Goal: Information Seeking & Learning: Learn about a topic

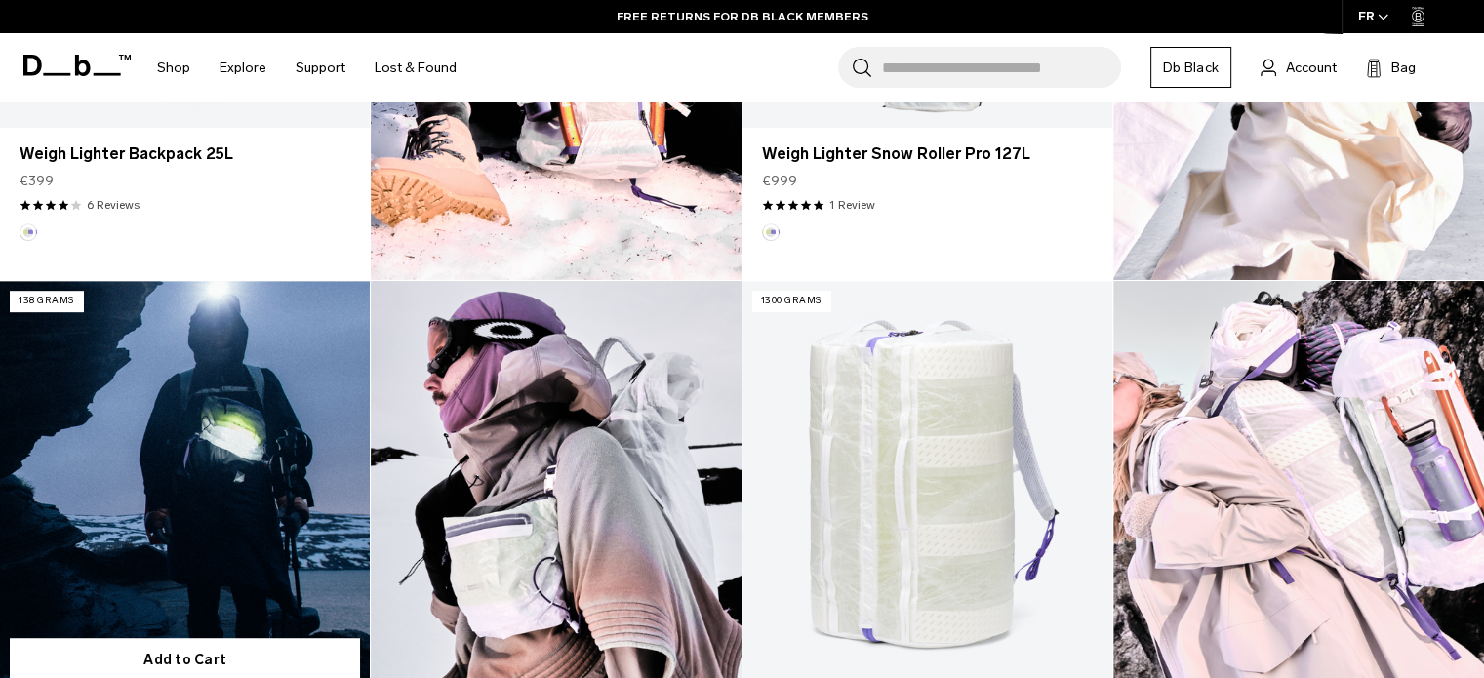
scroll to position [488, 0]
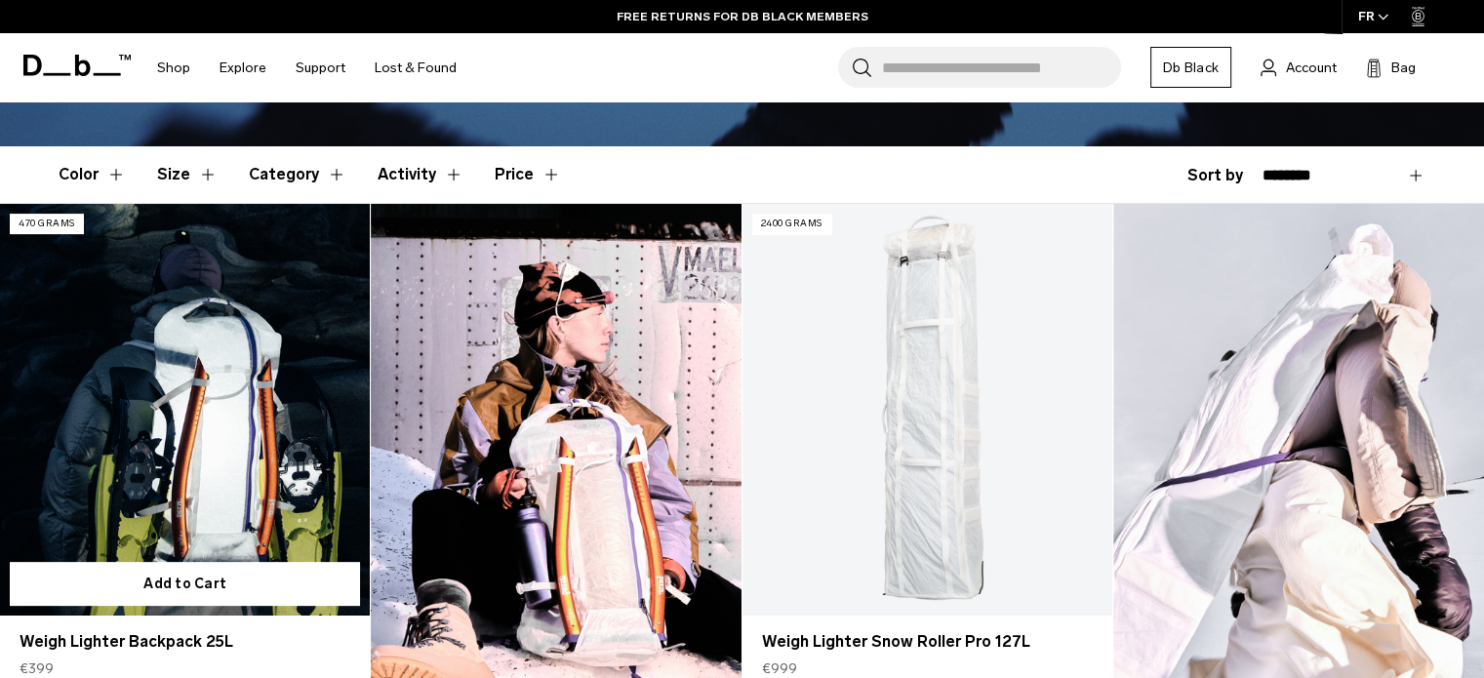
click at [180, 370] on link "Weigh Lighter Backpack 25L" at bounding box center [185, 409] width 370 height 411
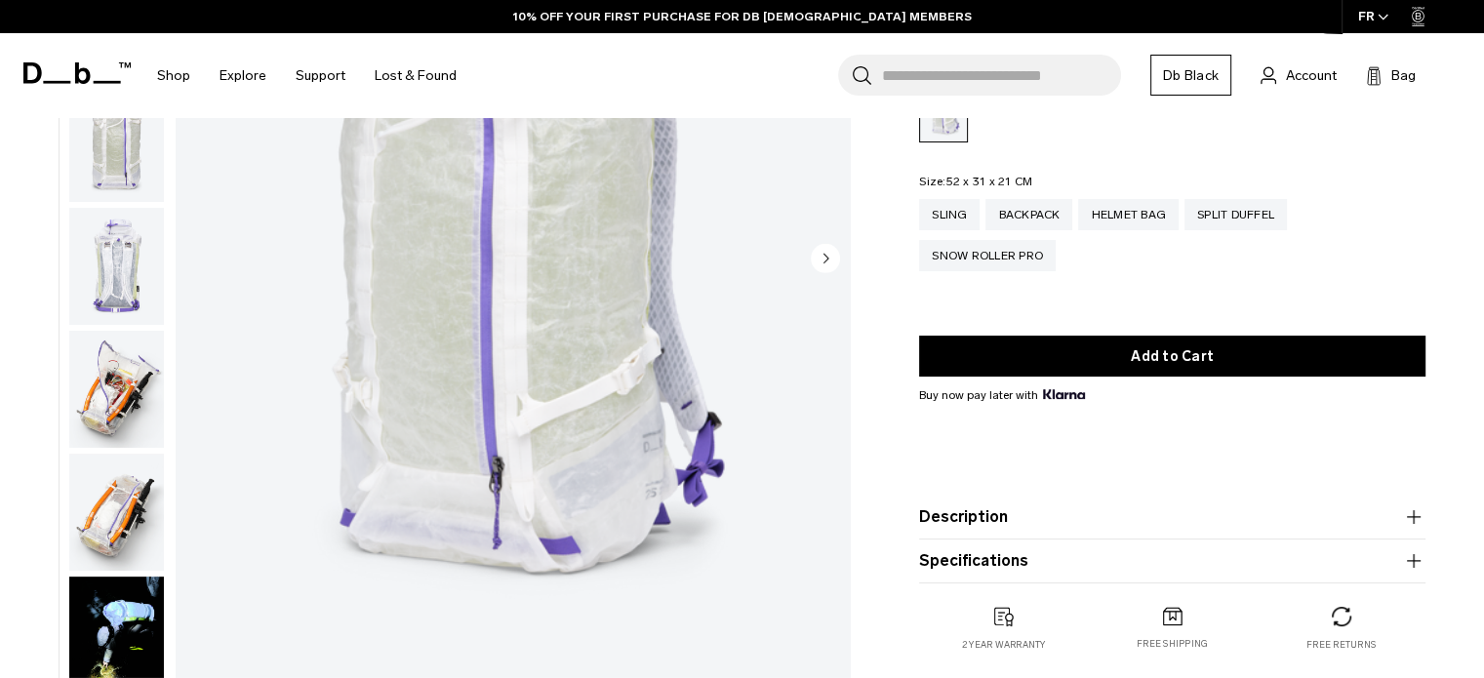
scroll to position [195, 0]
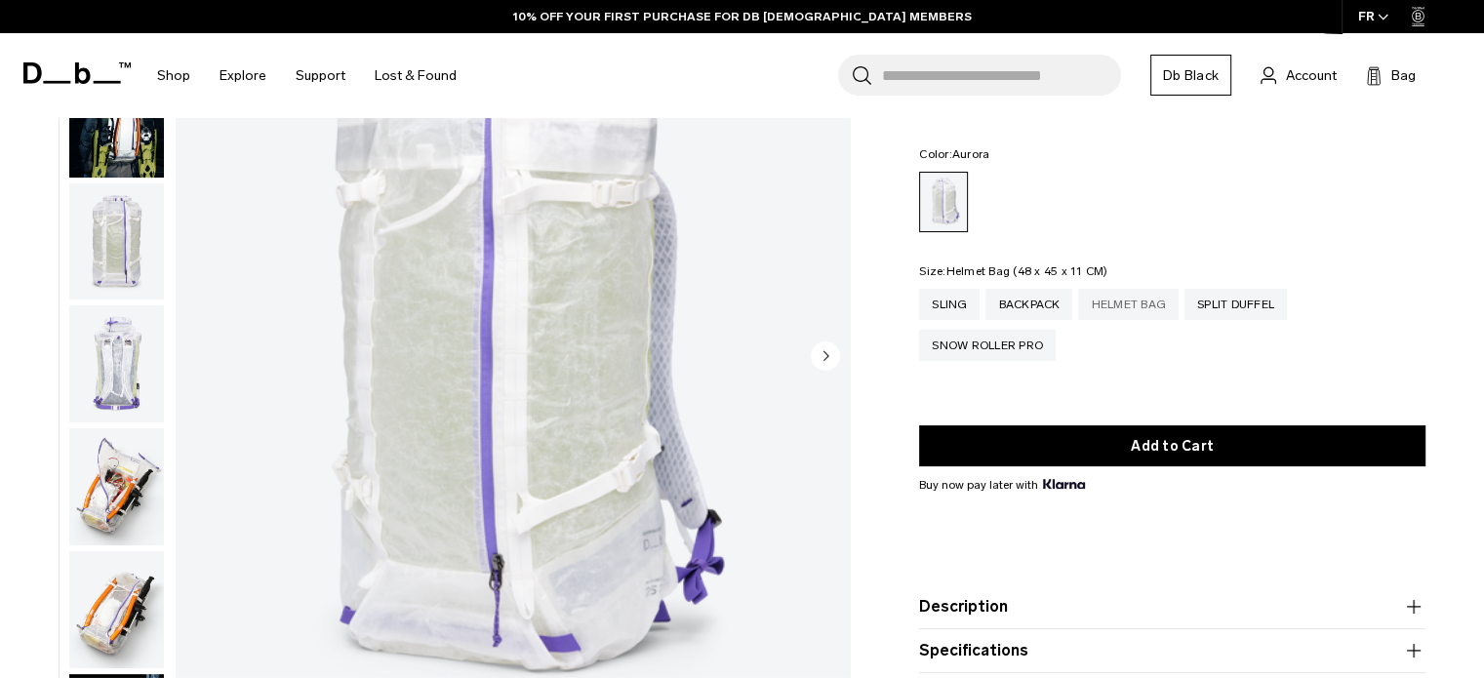
click at [1148, 304] on div "Helmet Bag" at bounding box center [1128, 304] width 101 height 31
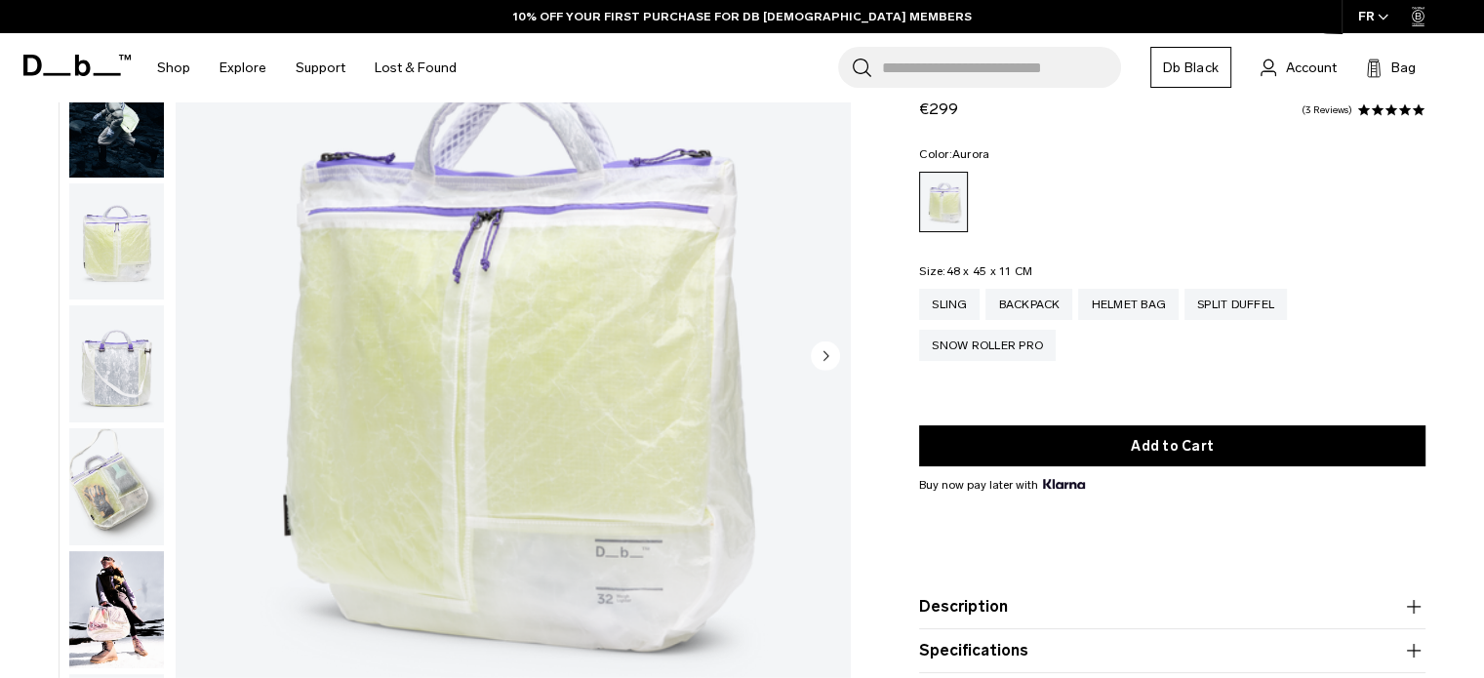
scroll to position [195, 0]
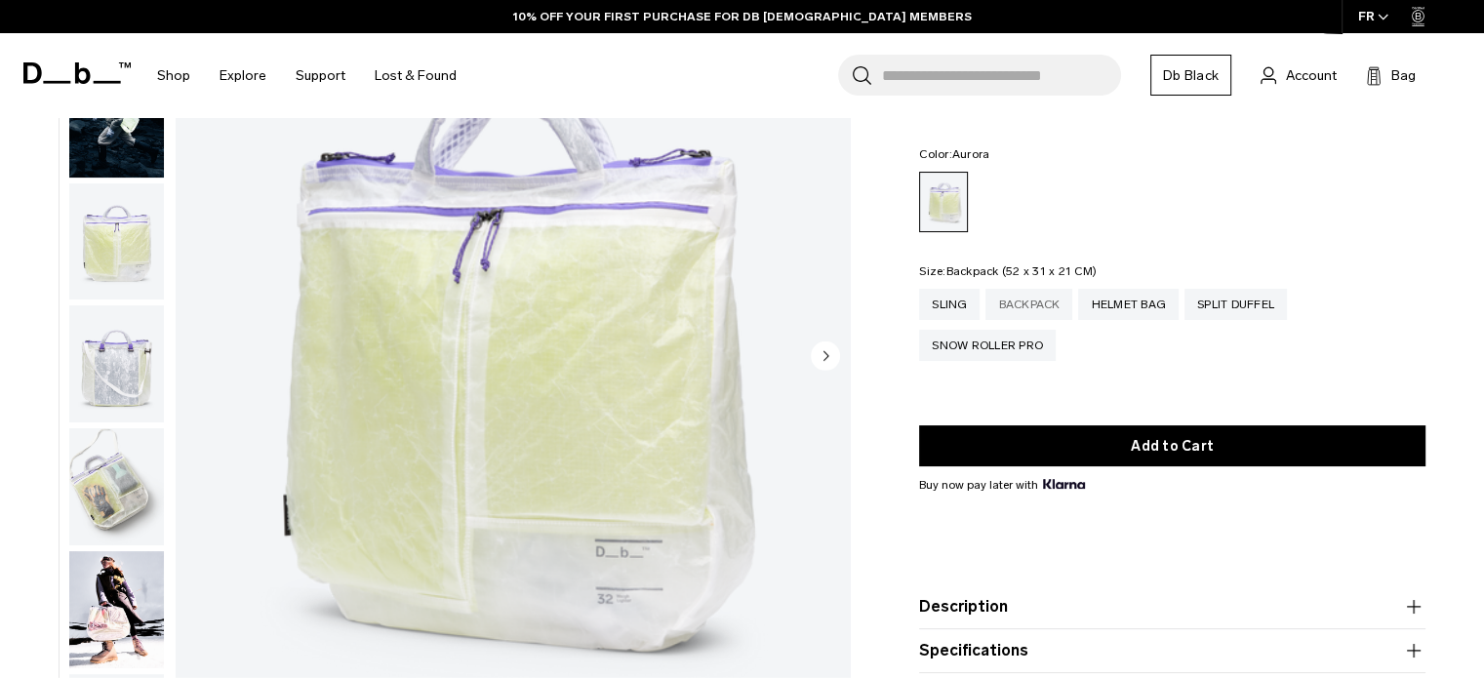
click at [1062, 306] on div "Backpack" at bounding box center [1029, 304] width 87 height 31
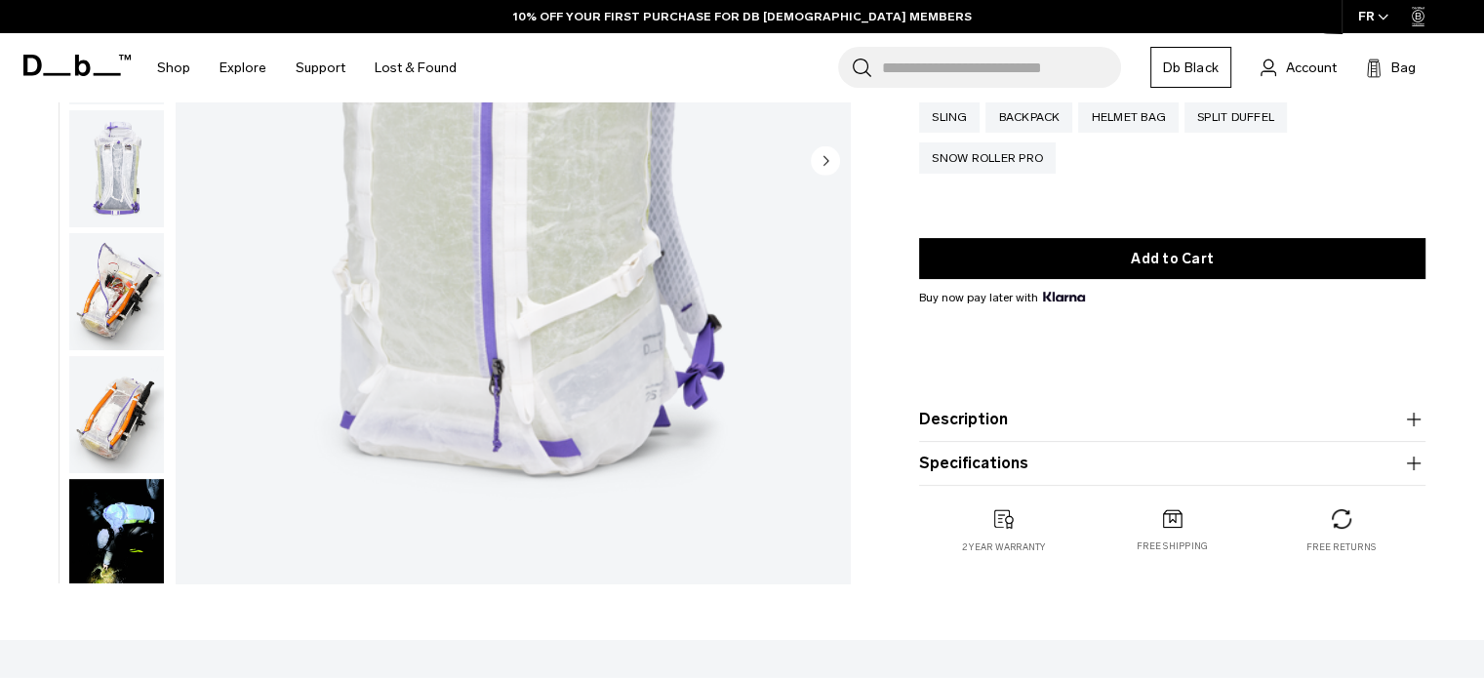
scroll to position [488, 0]
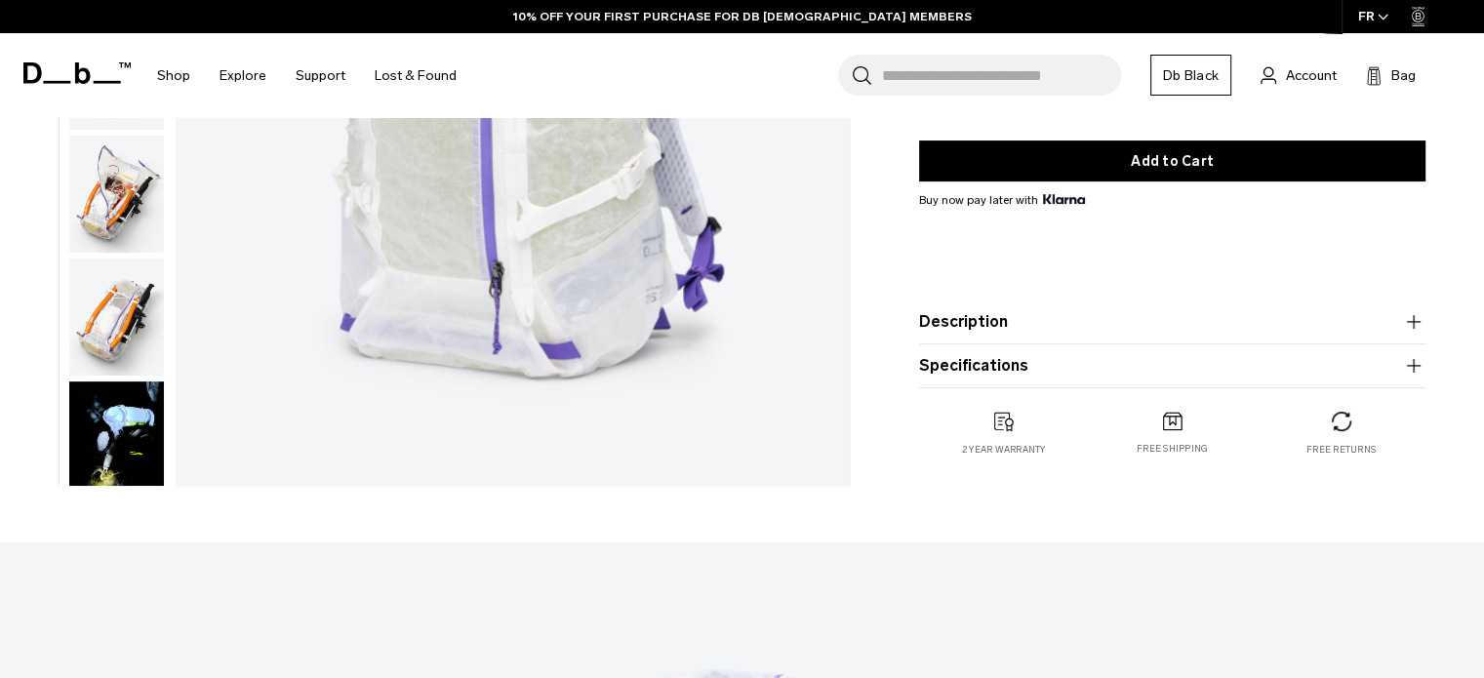
click at [957, 321] on button "Description" at bounding box center [1172, 321] width 507 height 23
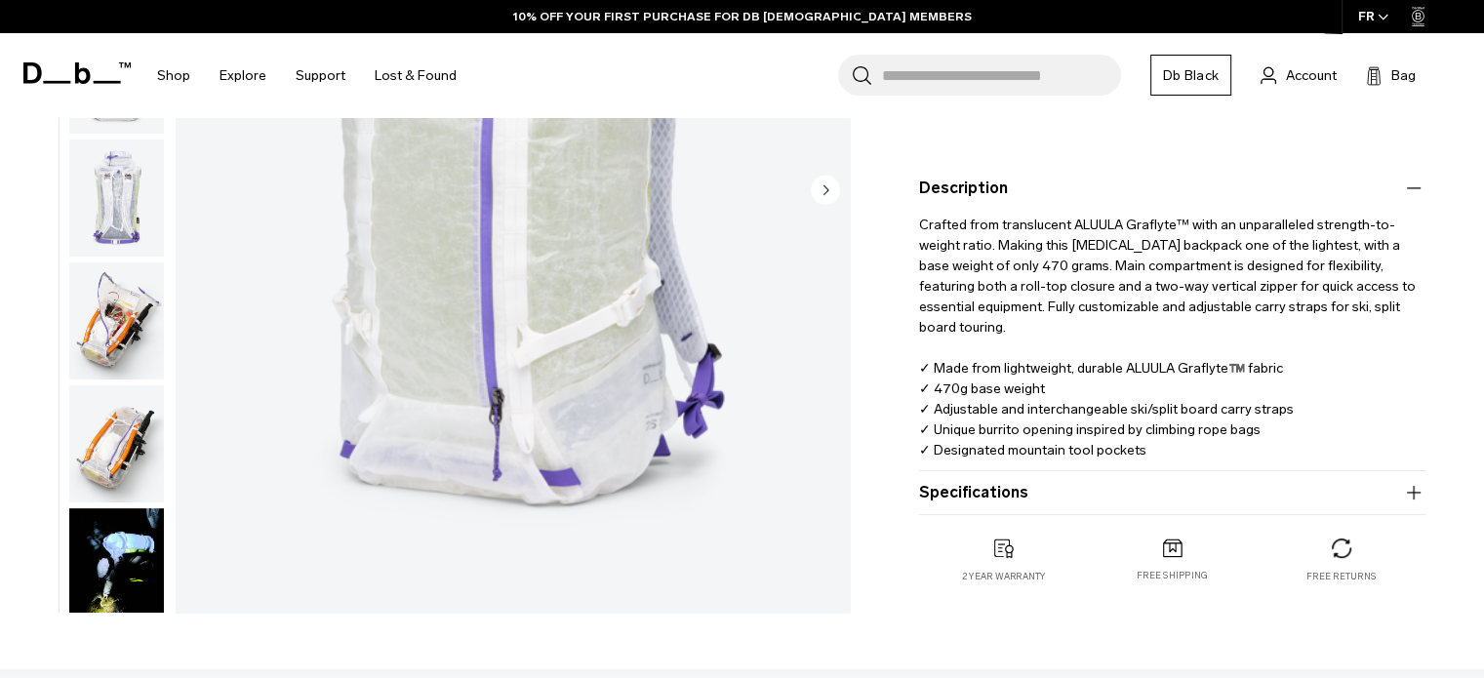
scroll to position [0, 0]
click at [954, 494] on button "Specifications" at bounding box center [1172, 492] width 507 height 23
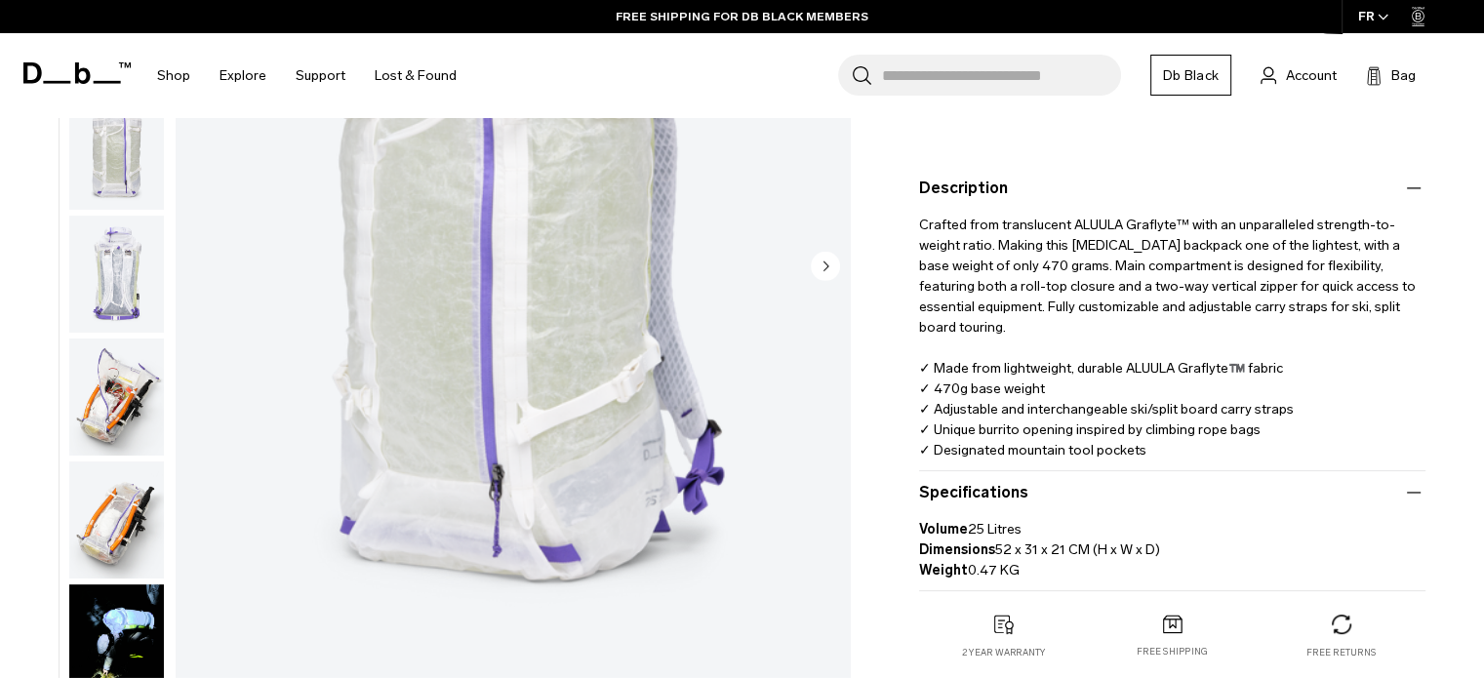
scroll to position [293, 0]
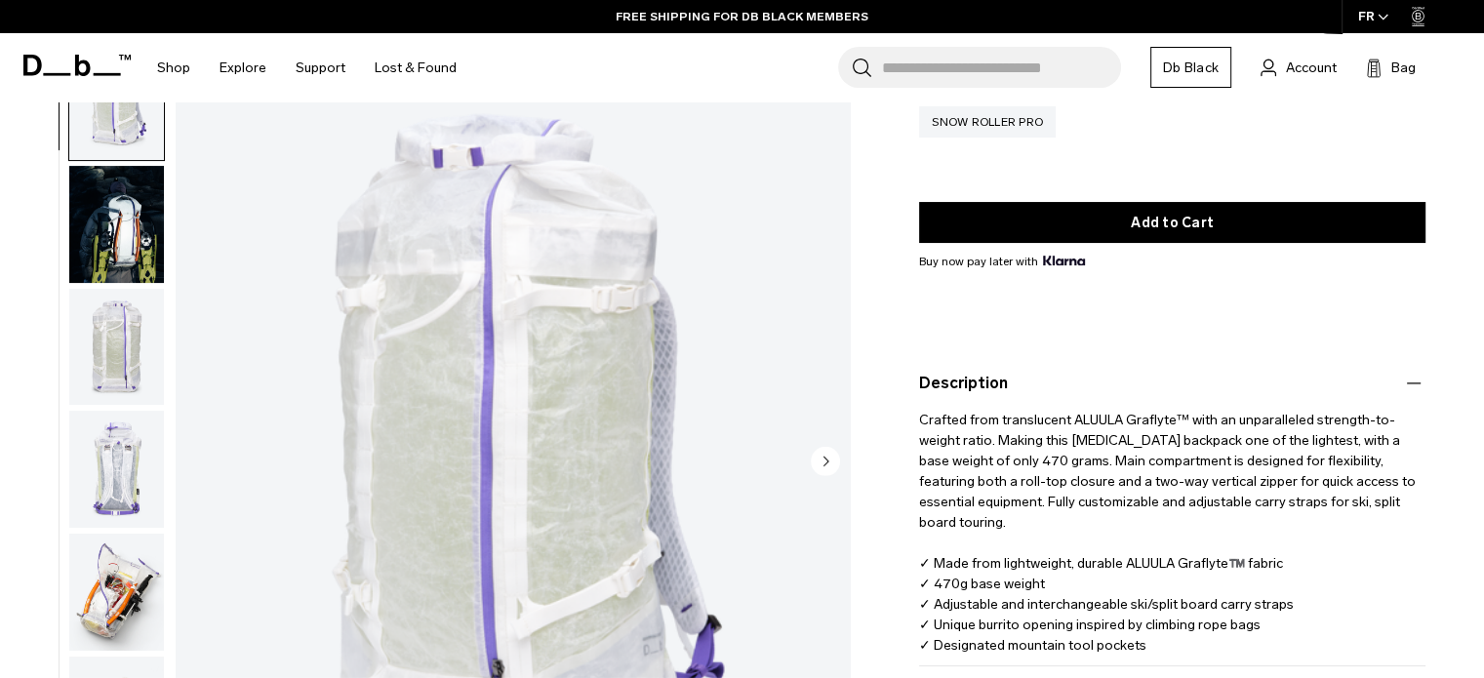
click at [652, 391] on img "1 / 18" at bounding box center [513, 463] width 674 height 842
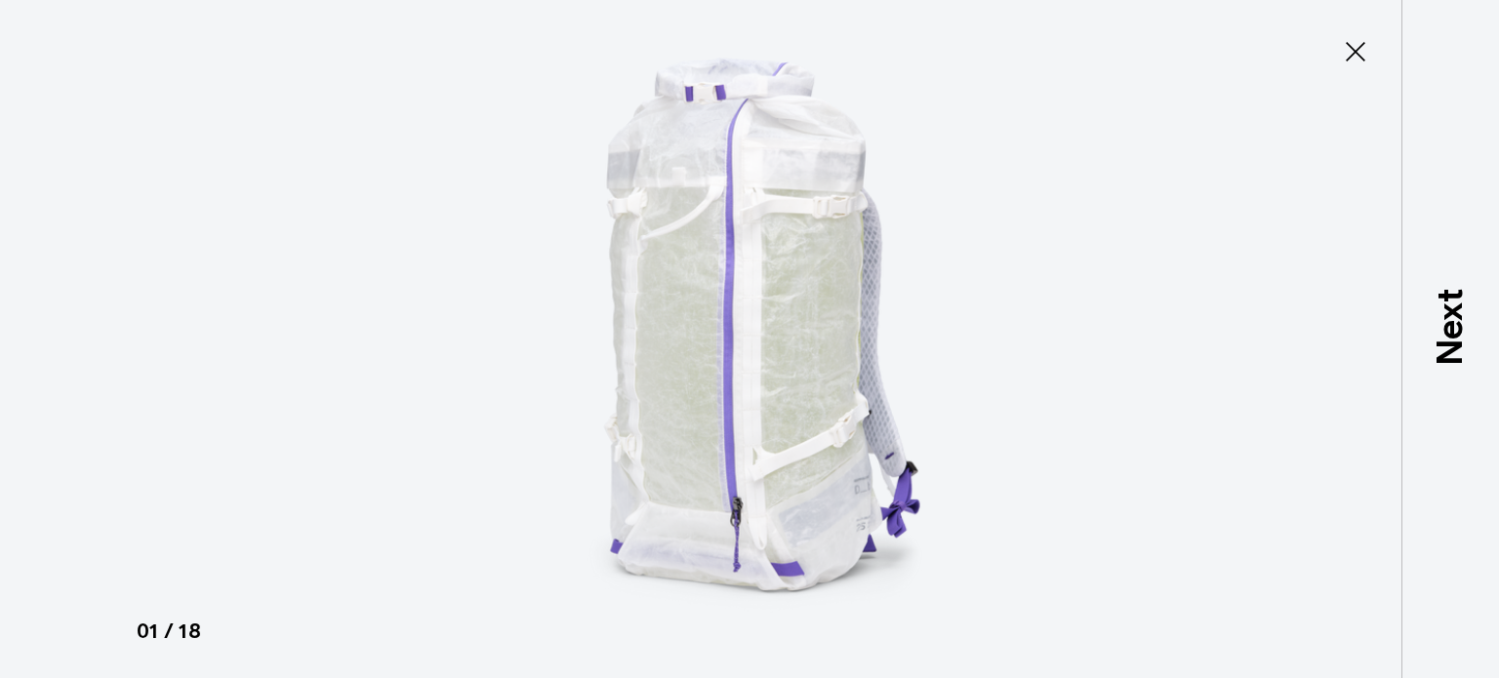
click at [995, 311] on img at bounding box center [749, 339] width 878 height 678
click at [1252, 304] on div at bounding box center [749, 339] width 1499 height 678
click at [1391, 306] on div at bounding box center [749, 339] width 1499 height 678
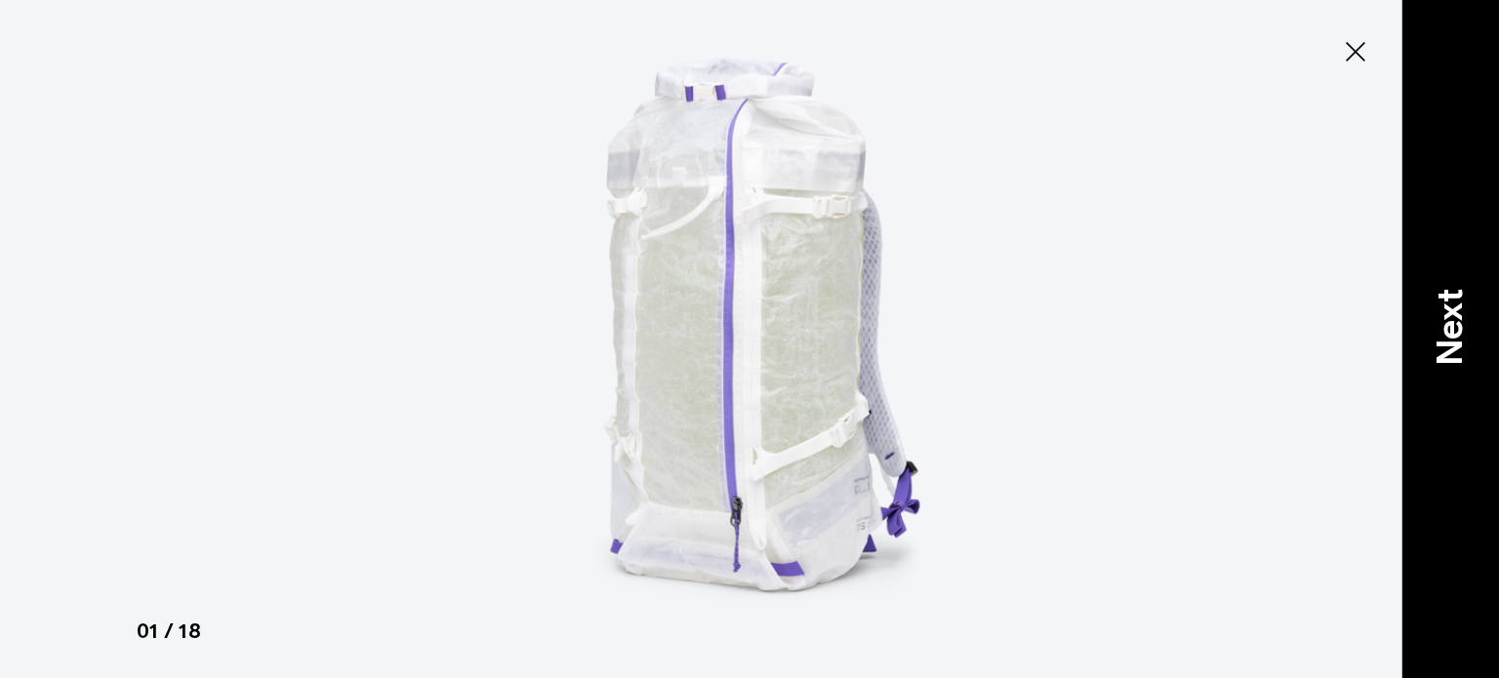
click at [1421, 313] on div "Next" at bounding box center [1450, 339] width 98 height 678
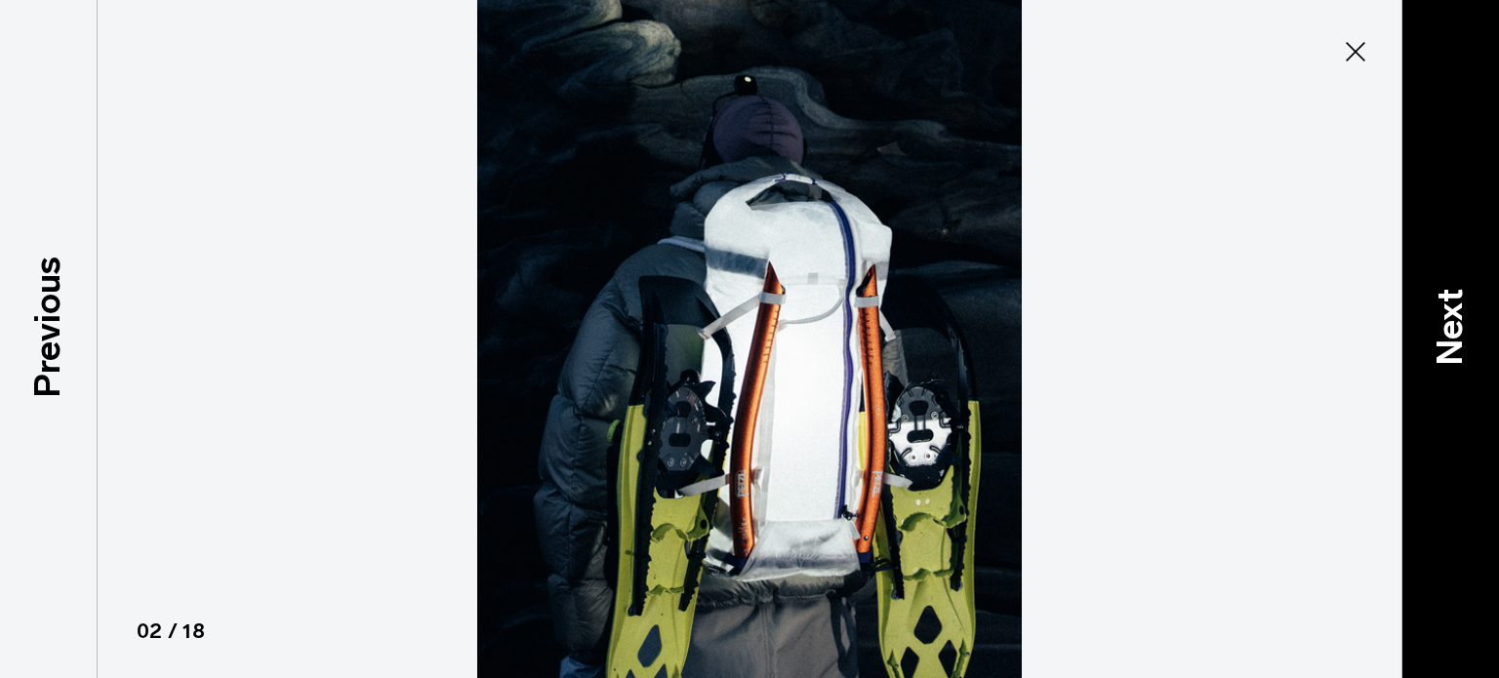
click at [1443, 310] on p "Next" at bounding box center [1450, 327] width 53 height 77
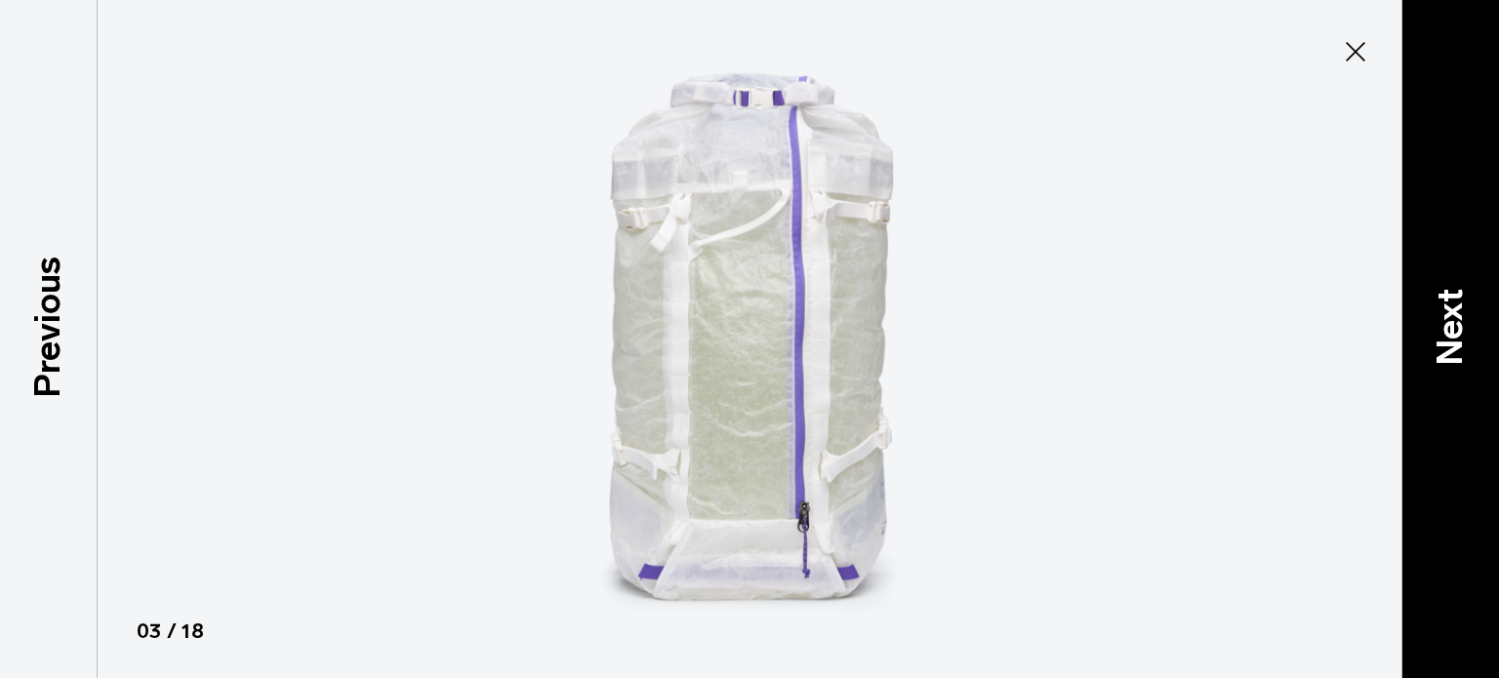
click at [1443, 310] on p "Next" at bounding box center [1450, 327] width 53 height 77
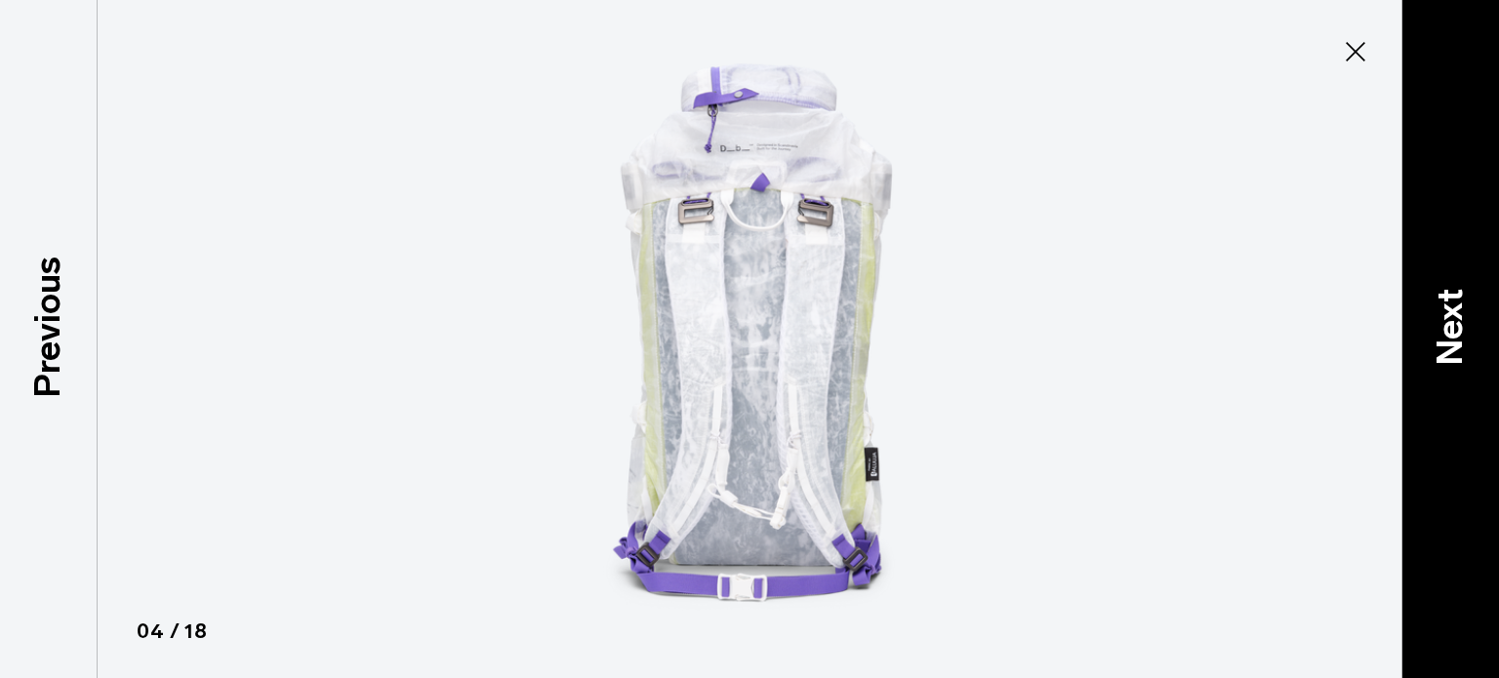
click at [1443, 310] on p "Next" at bounding box center [1450, 327] width 53 height 77
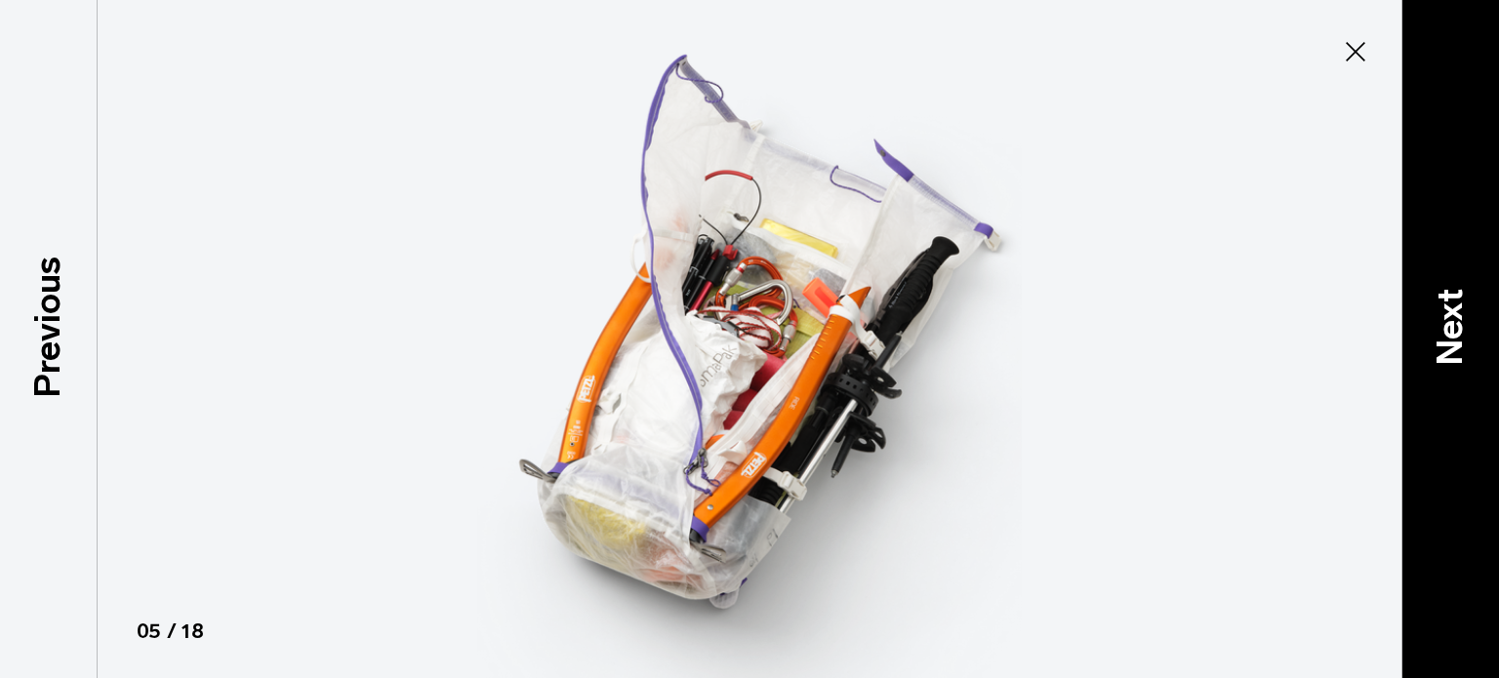
click at [1443, 310] on p "Next" at bounding box center [1450, 327] width 53 height 77
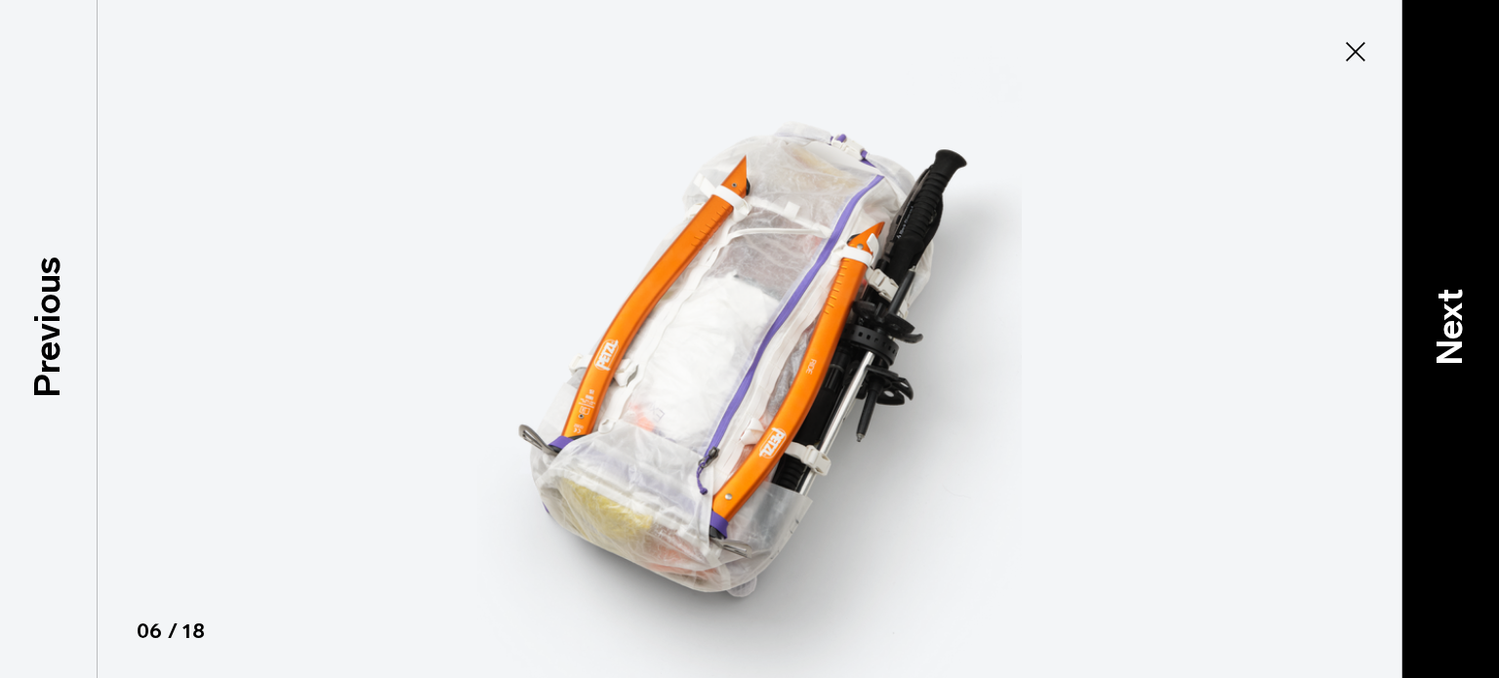
click at [1443, 310] on p "Next" at bounding box center [1450, 327] width 53 height 77
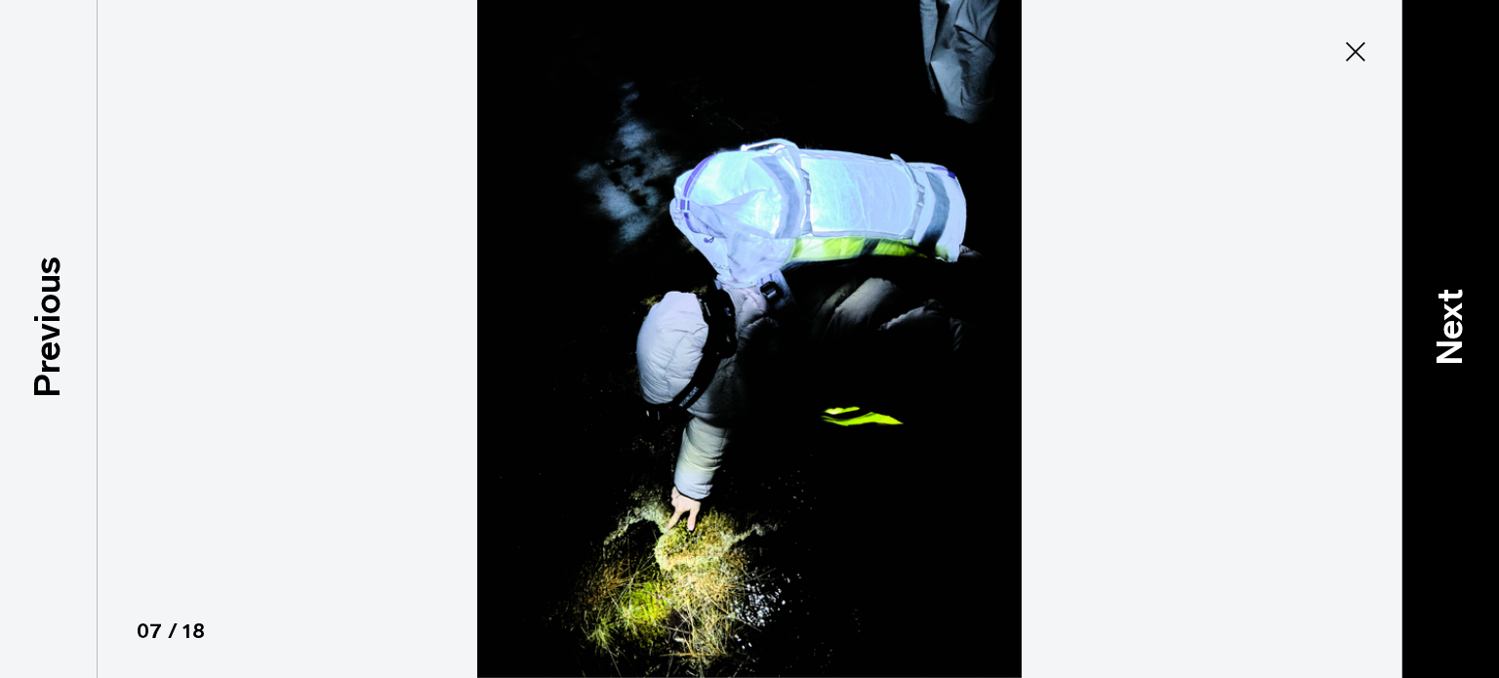
click at [1443, 310] on p "Next" at bounding box center [1450, 327] width 53 height 77
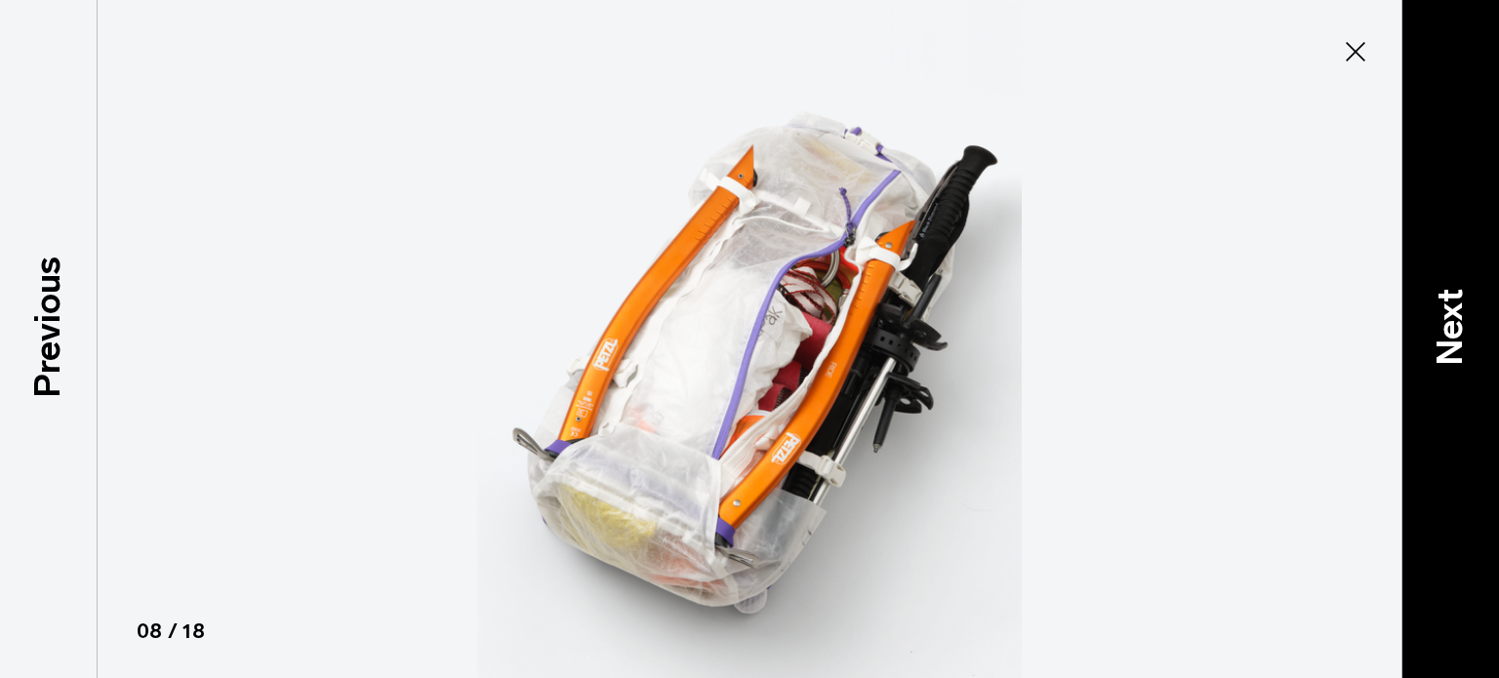
click at [1443, 310] on p "Next" at bounding box center [1450, 327] width 53 height 77
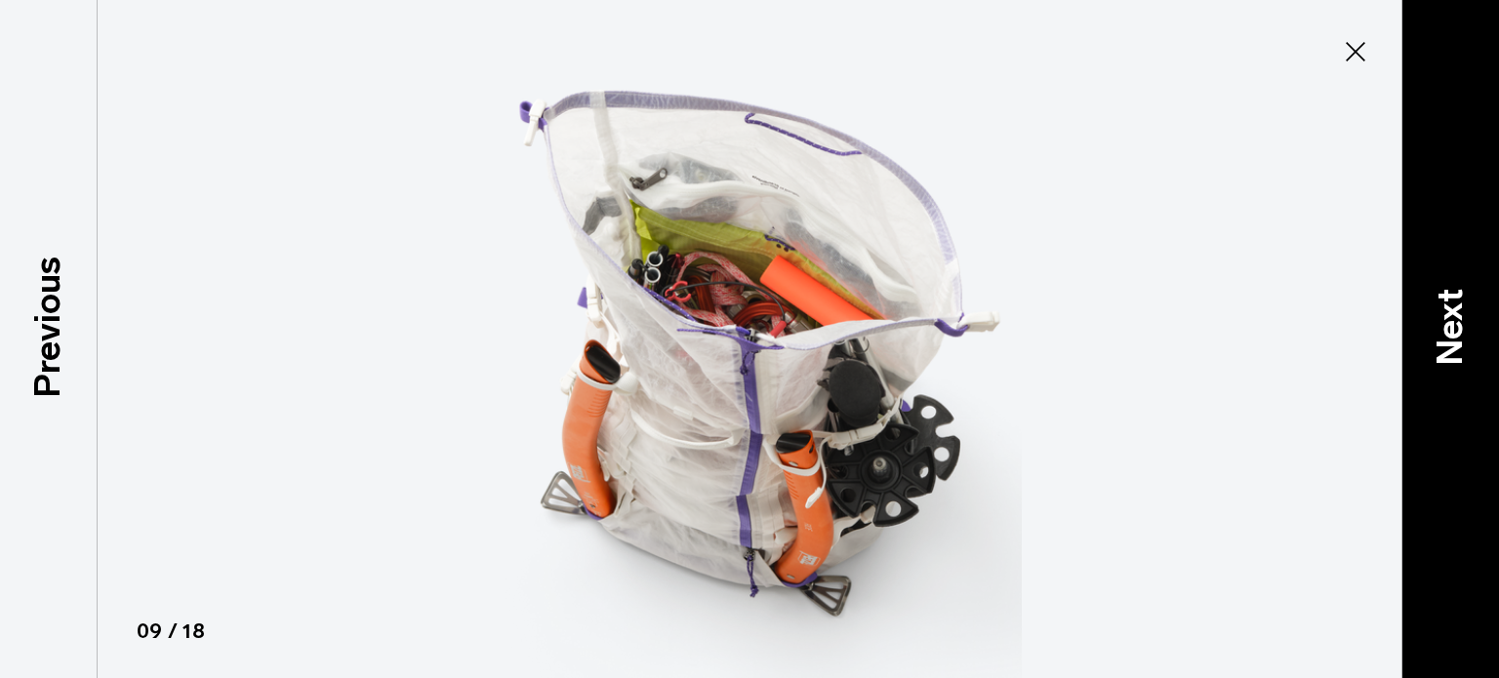
click at [1443, 310] on p "Next" at bounding box center [1450, 327] width 53 height 77
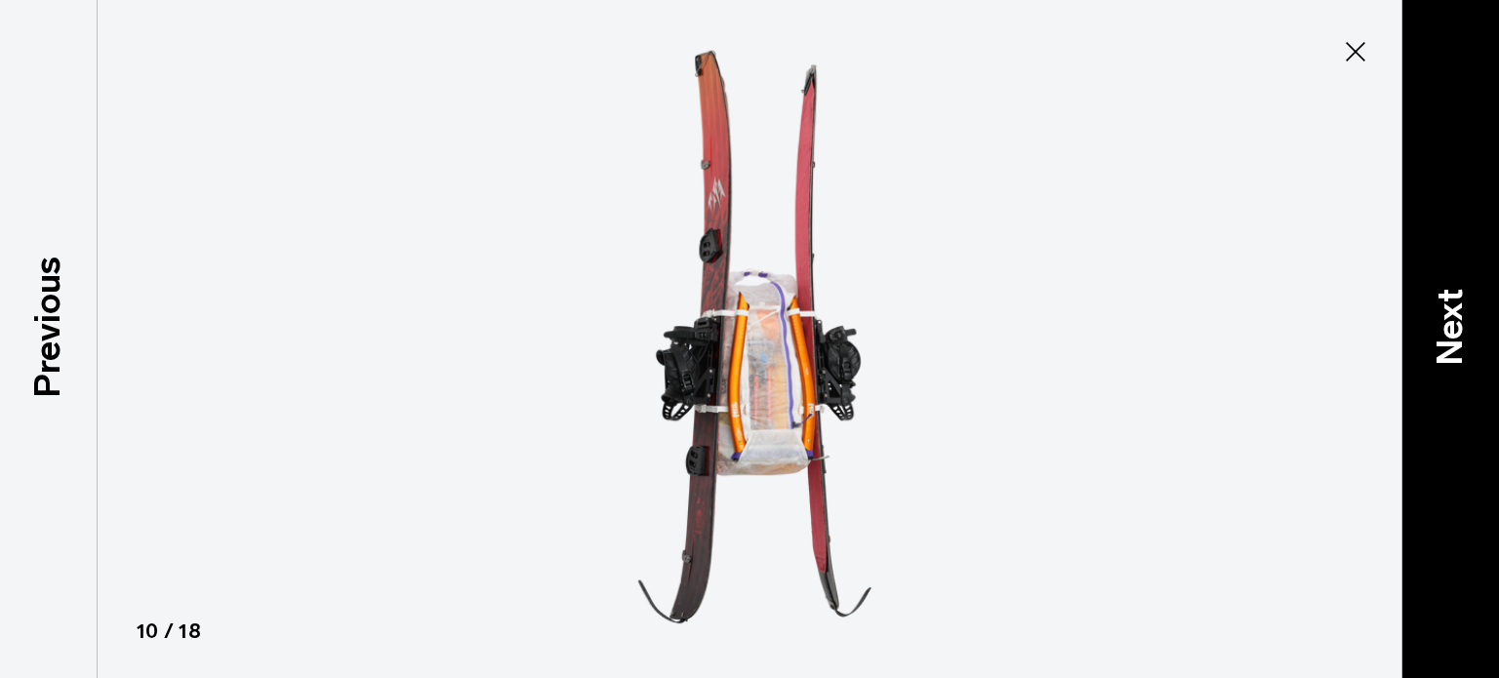
click at [1443, 310] on p "Next" at bounding box center [1450, 327] width 53 height 77
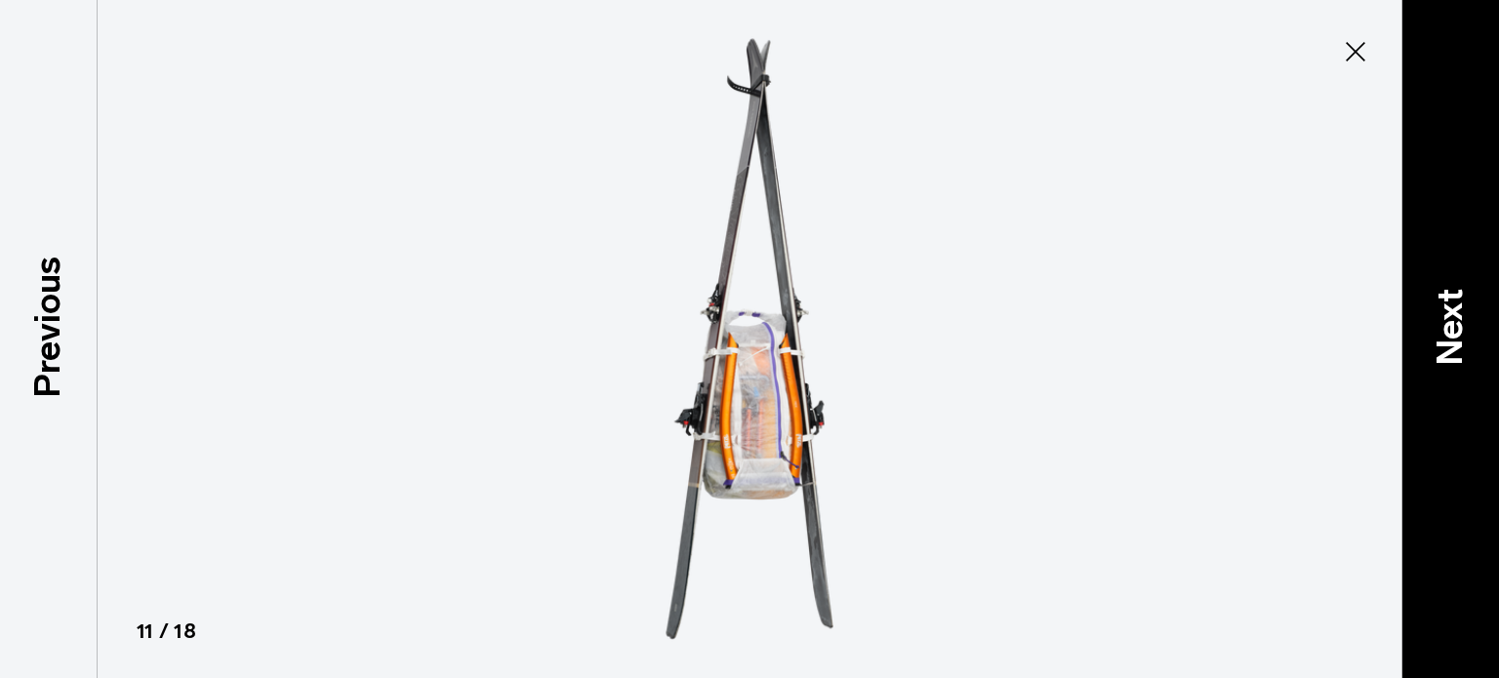
click at [1443, 310] on p "Next" at bounding box center [1450, 327] width 53 height 77
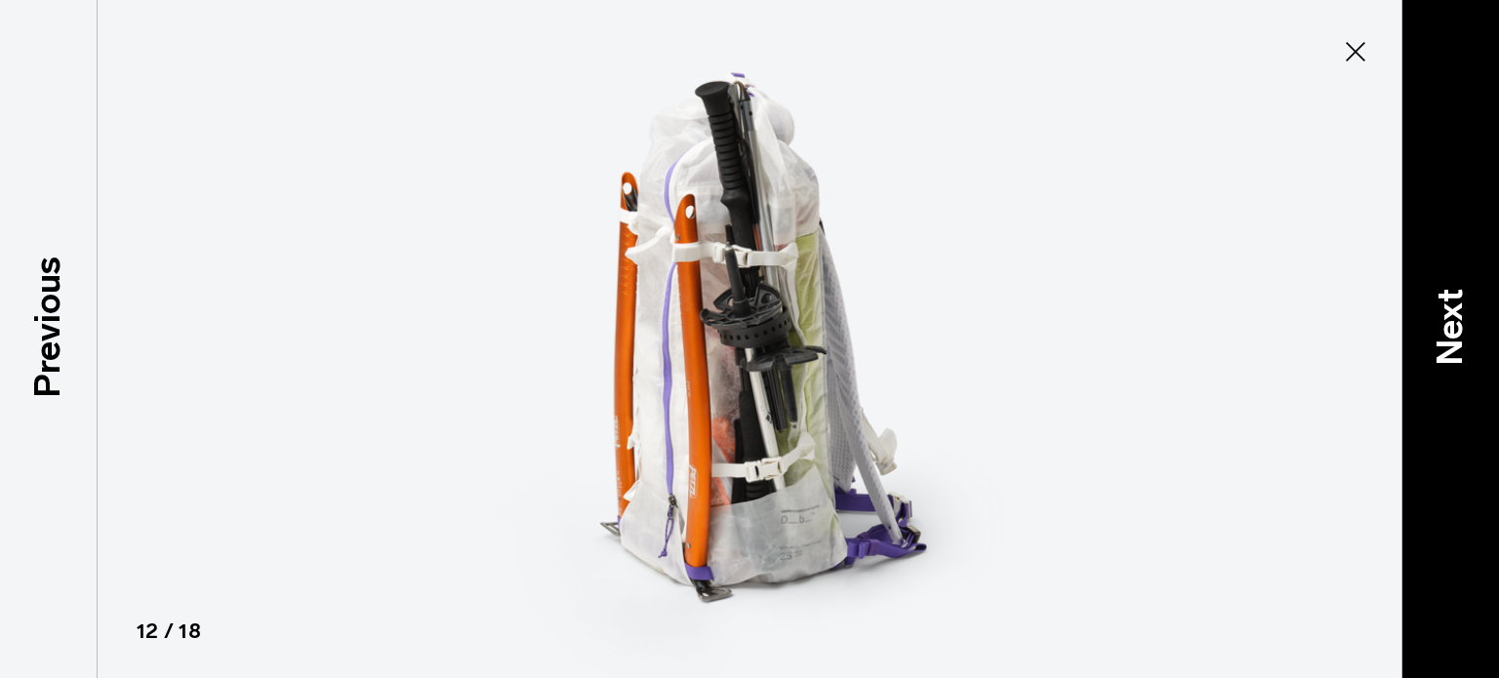
click at [1443, 310] on p "Next" at bounding box center [1450, 327] width 53 height 77
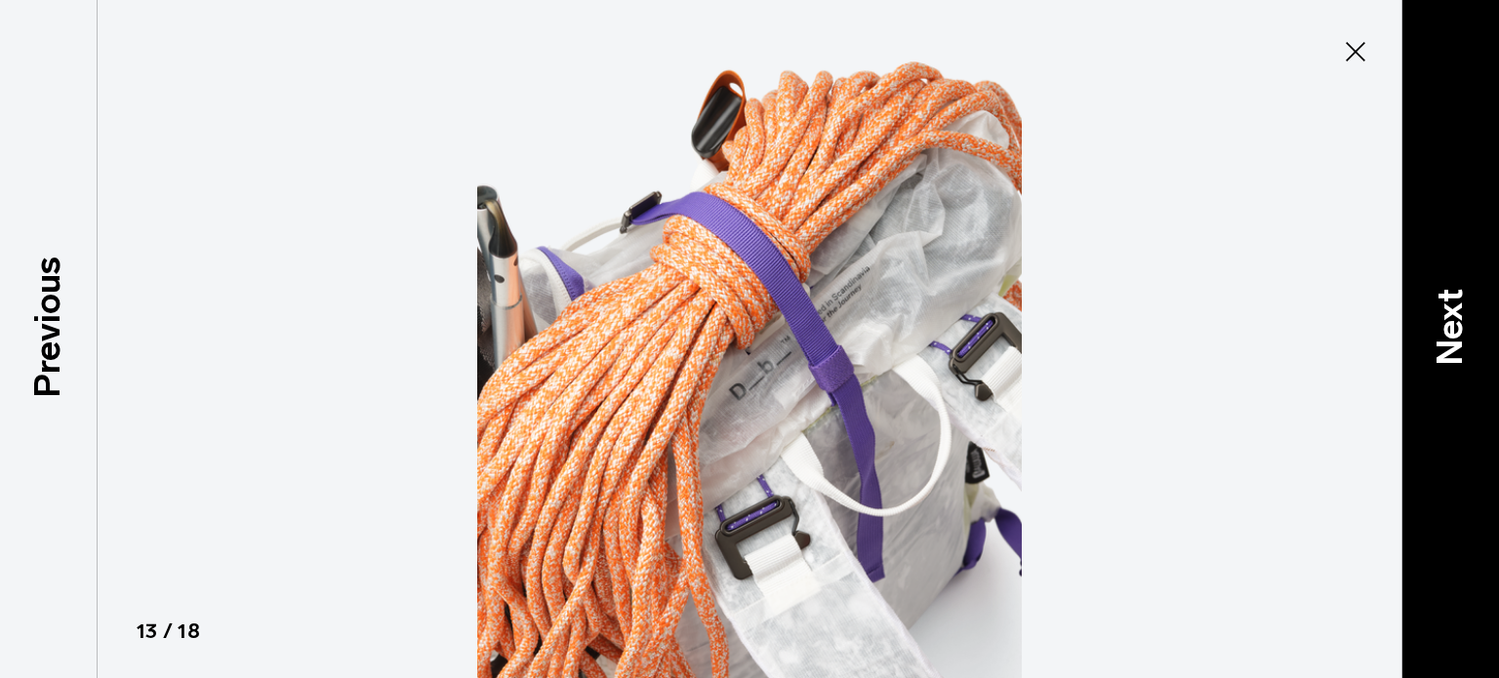
click at [1443, 310] on p "Next" at bounding box center [1450, 327] width 53 height 77
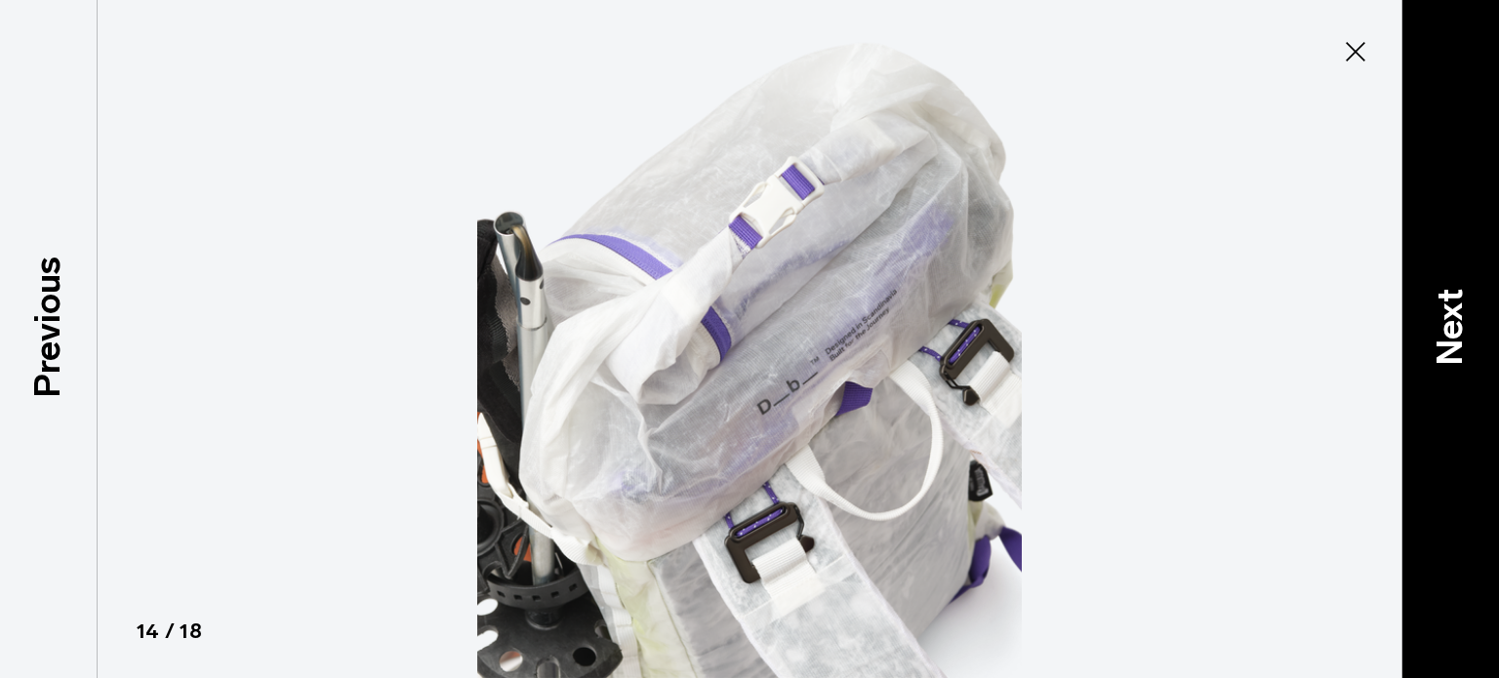
click at [1443, 310] on p "Next" at bounding box center [1450, 327] width 53 height 77
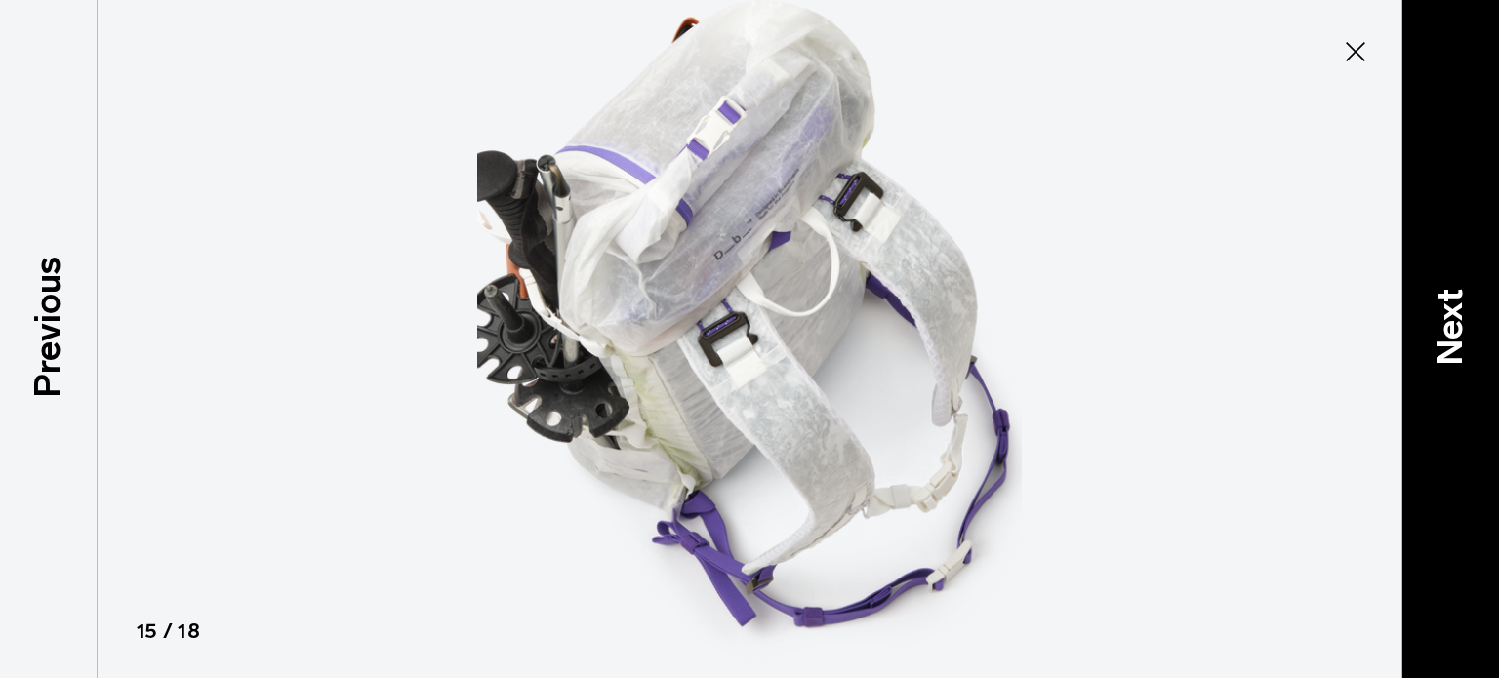
click at [1443, 310] on p "Next" at bounding box center [1450, 327] width 53 height 77
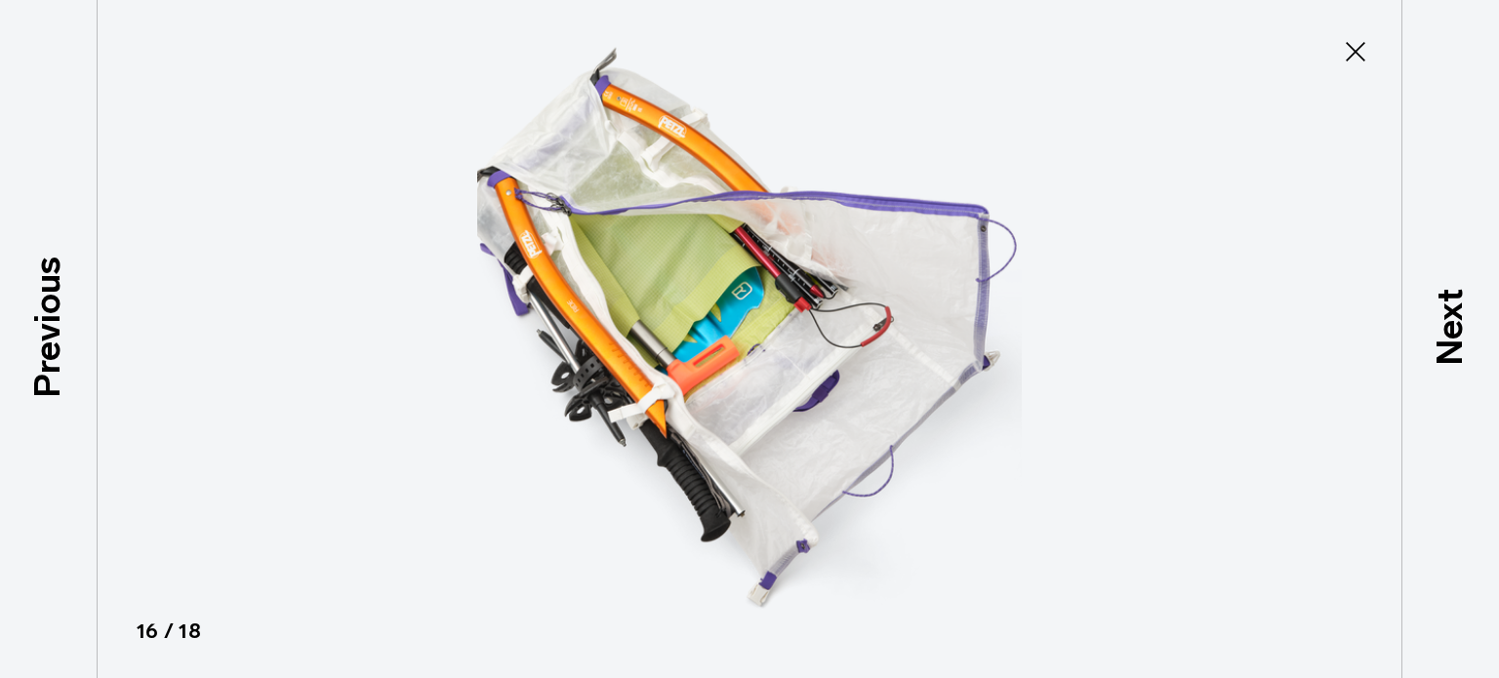
click at [1364, 52] on icon at bounding box center [1355, 51] width 31 height 31
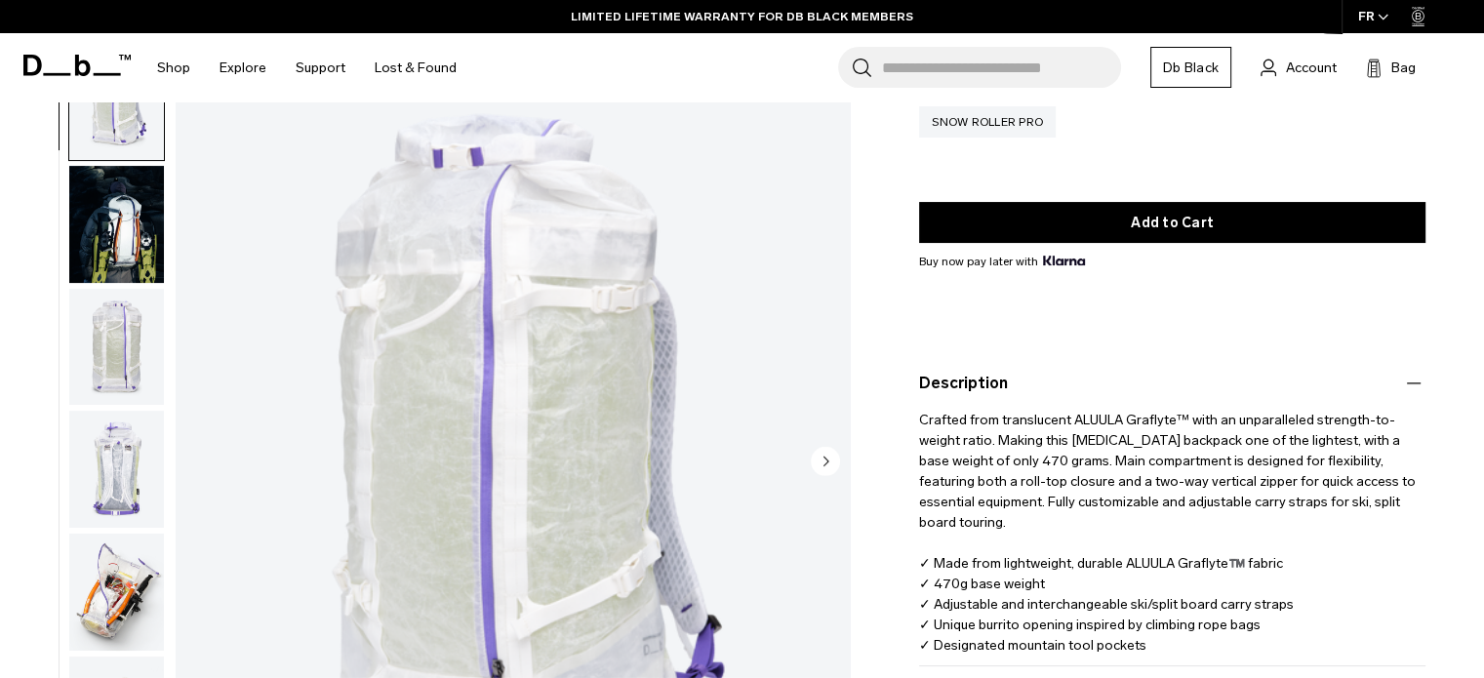
scroll to position [0, 0]
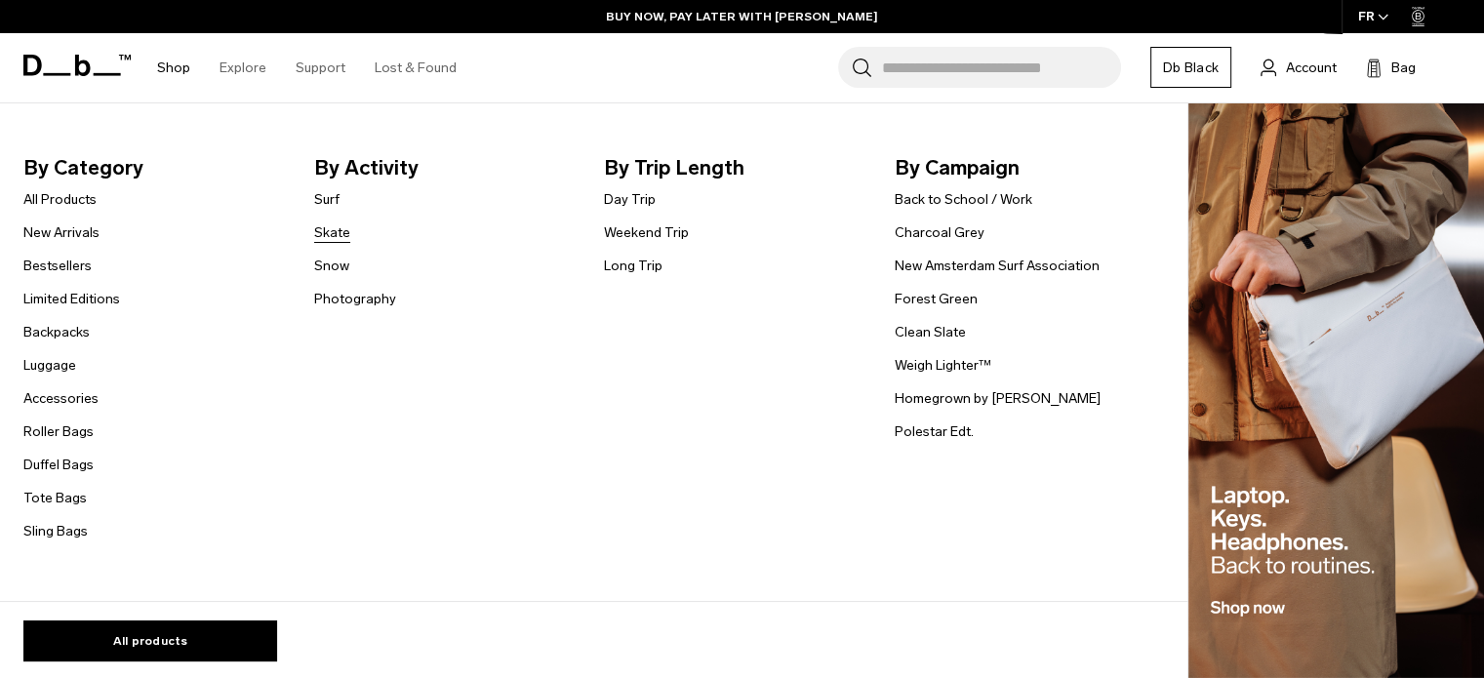
click at [330, 235] on link "Skate" at bounding box center [332, 233] width 36 height 20
click at [69, 333] on link "Backpacks" at bounding box center [56, 332] width 66 height 20
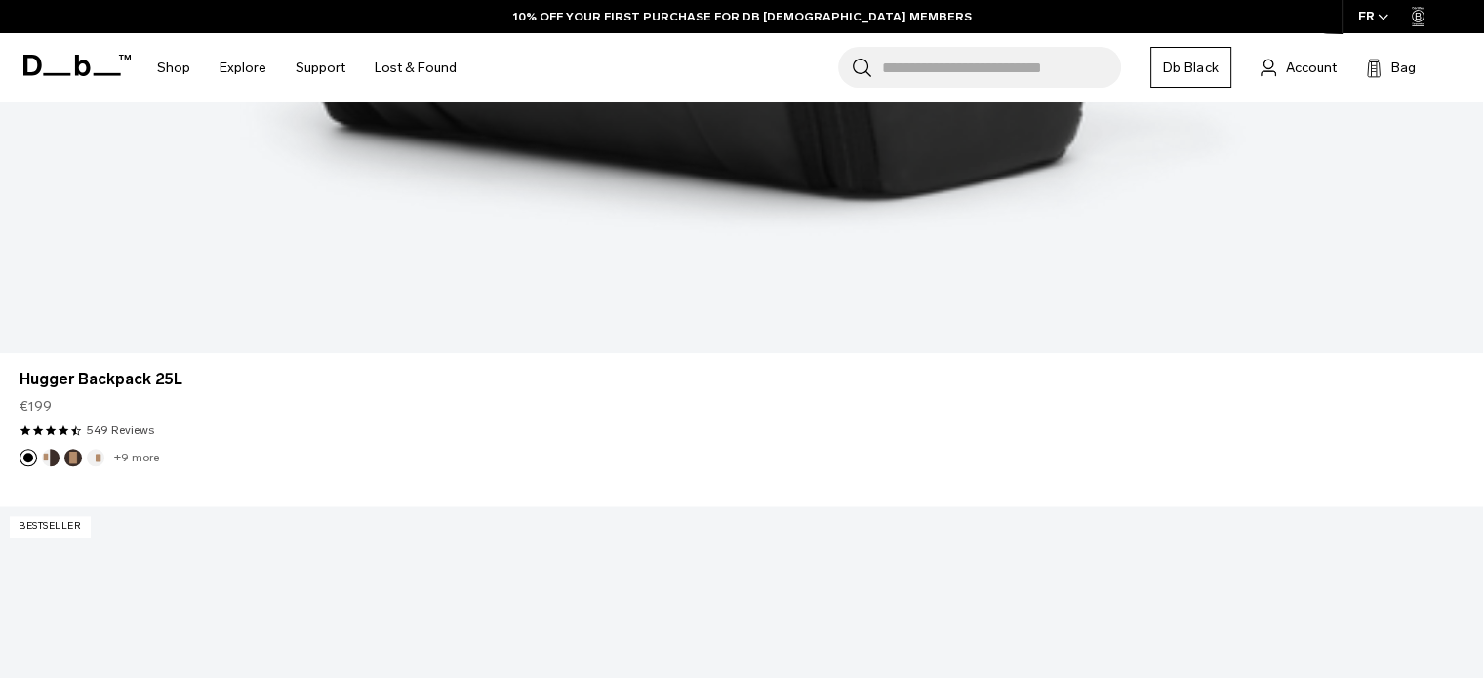
scroll to position [2042, 0]
